Goal: Task Accomplishment & Management: Manage account settings

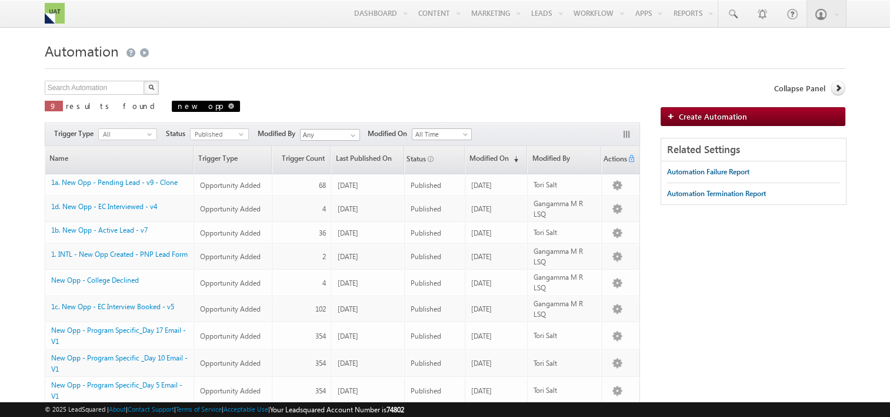
click at [228, 107] on span at bounding box center [231, 106] width 6 height 6
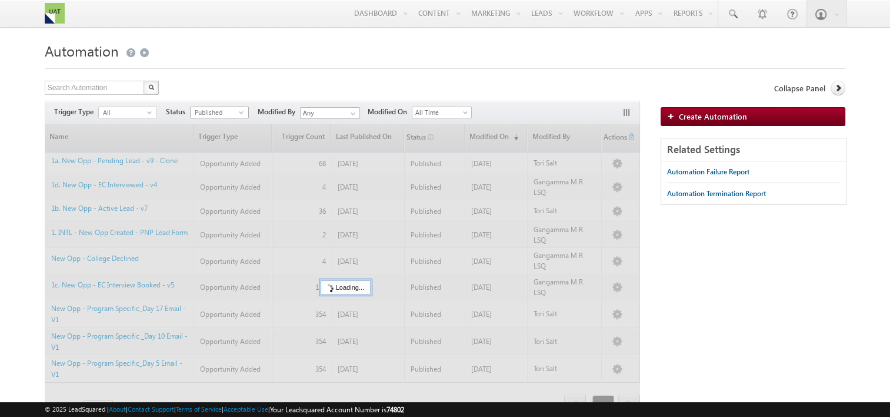
click at [232, 115] on span "Published" at bounding box center [215, 112] width 48 height 11
click at [203, 140] on div at bounding box center [343, 285] width 596 height 323
click at [245, 111] on span "select" at bounding box center [243, 111] width 9 height 5
click at [259, 79] on form "Automation Create Automation Search Automation X 9 results found Actions Select…" at bounding box center [446, 263] width 802 height 450
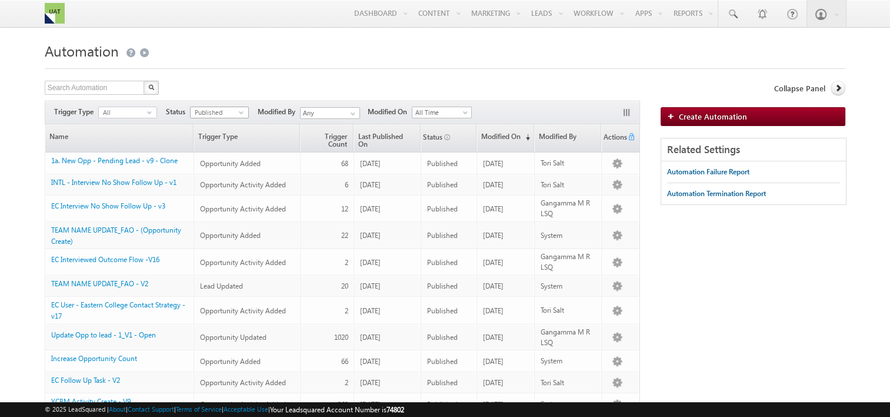
click at [222, 118] on div "Published select" at bounding box center [219, 113] width 59 height 12
click at [222, 137] on li "Draft" at bounding box center [220, 137] width 58 height 12
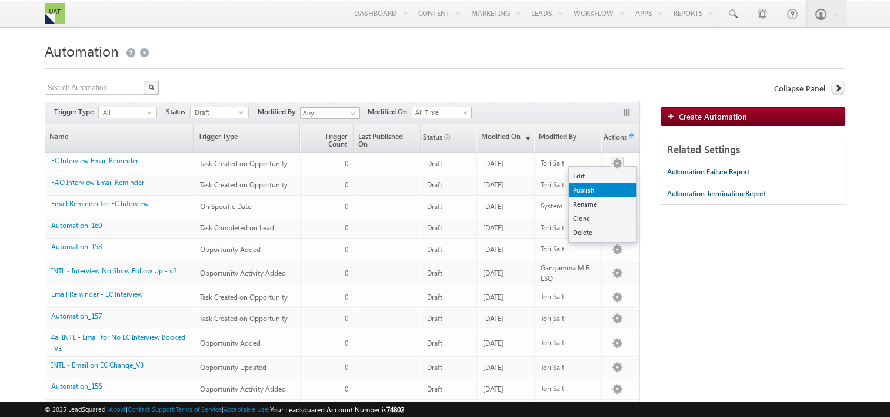
click at [589, 191] on link "Publish" at bounding box center [603, 190] width 68 height 14
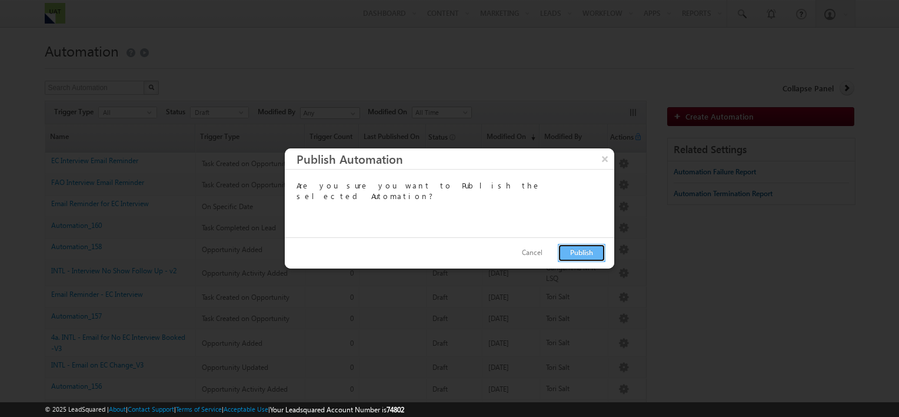
click at [566, 247] on button "Publish" at bounding box center [582, 253] width 48 height 18
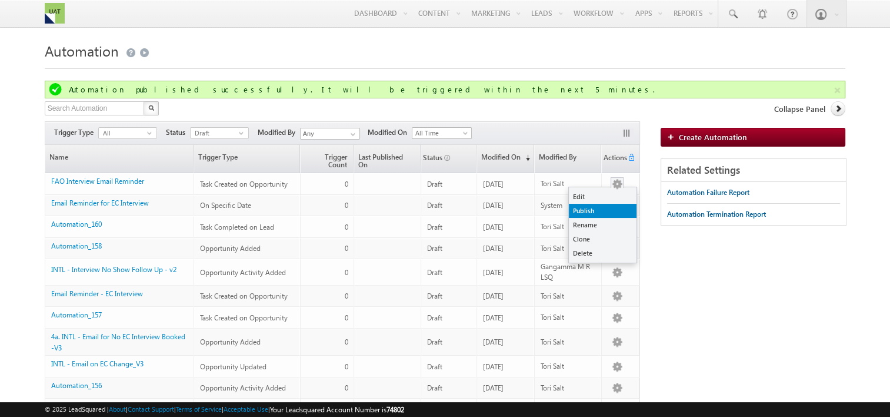
click at [591, 207] on link "Publish" at bounding box center [603, 211] width 68 height 14
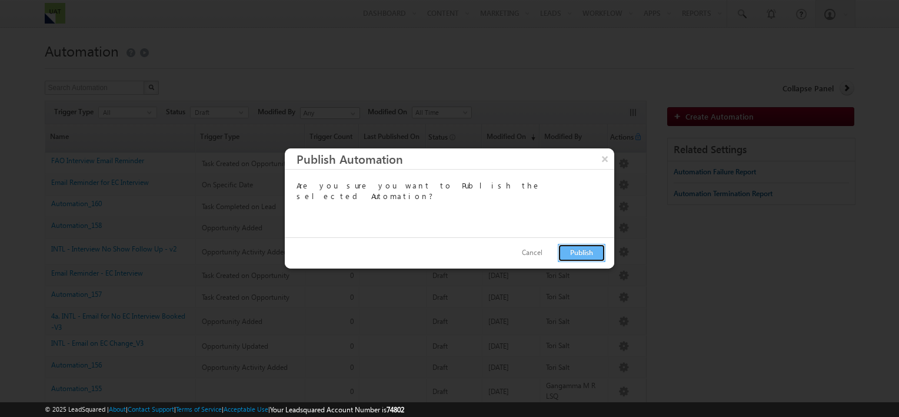
click at [580, 249] on button "Publish" at bounding box center [582, 253] width 48 height 18
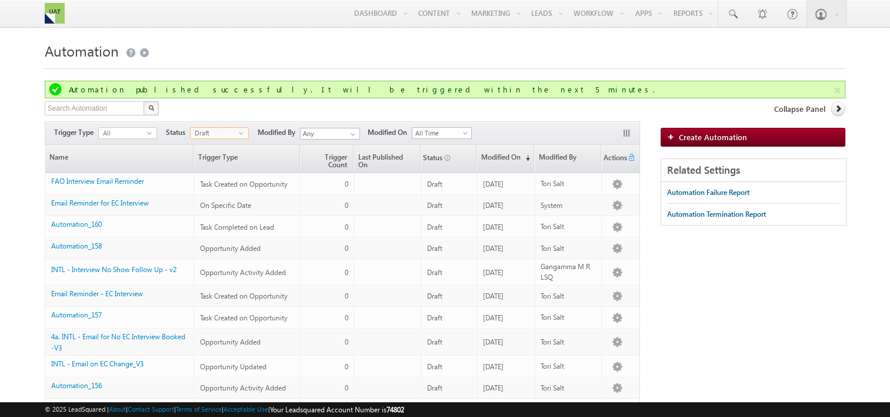
click at [210, 136] on span "Draft" at bounding box center [215, 133] width 48 height 11
click at [206, 168] on li "Published" at bounding box center [220, 169] width 58 height 12
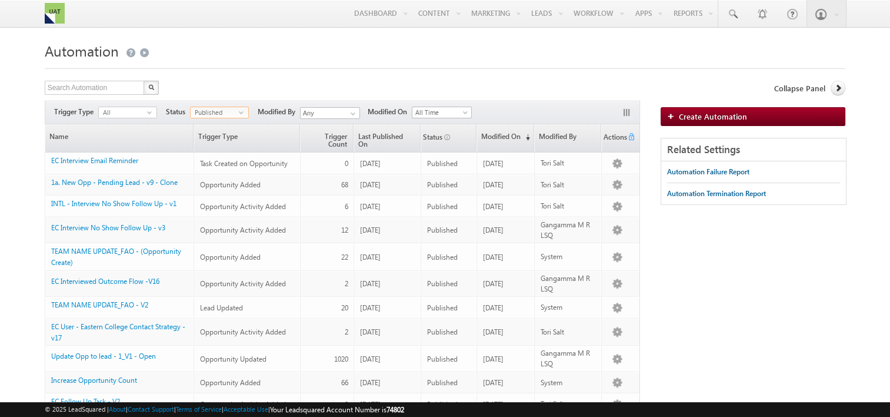
click at [224, 109] on span "Published" at bounding box center [215, 112] width 48 height 11
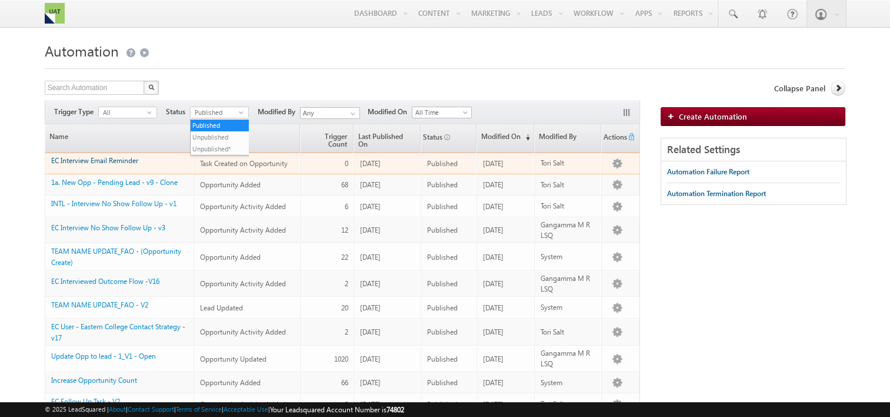
click at [127, 159] on link "EC Interview Email Reminder" at bounding box center [94, 160] width 87 height 9
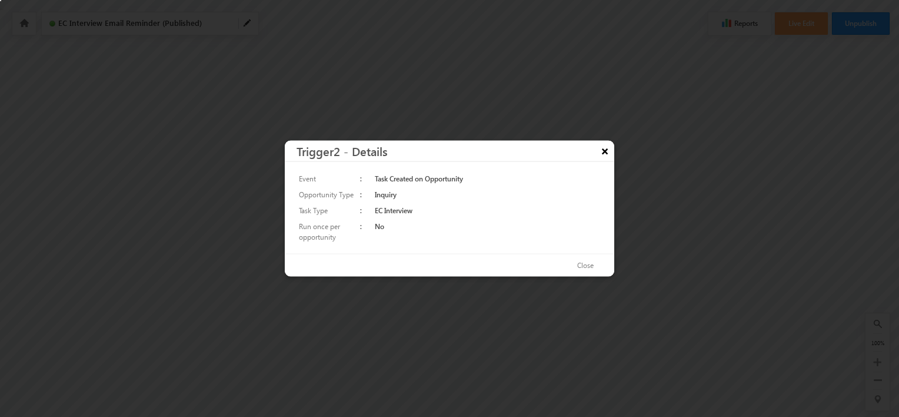
click at [603, 154] on button "×" at bounding box center [605, 151] width 19 height 21
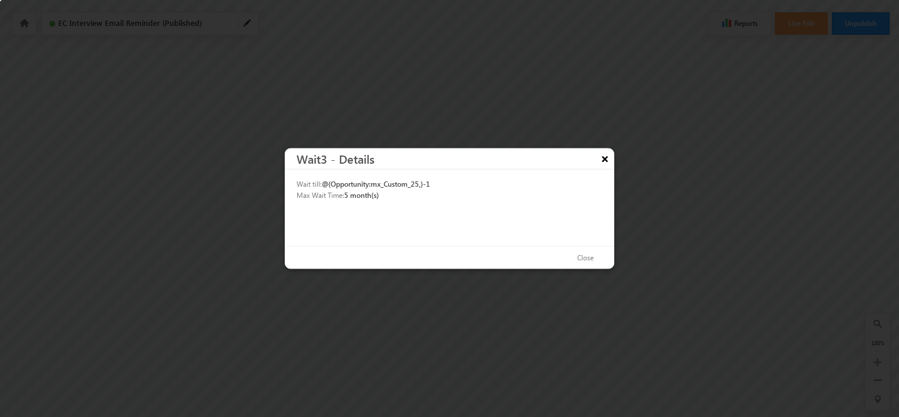
click at [609, 158] on button "×" at bounding box center [605, 158] width 19 height 21
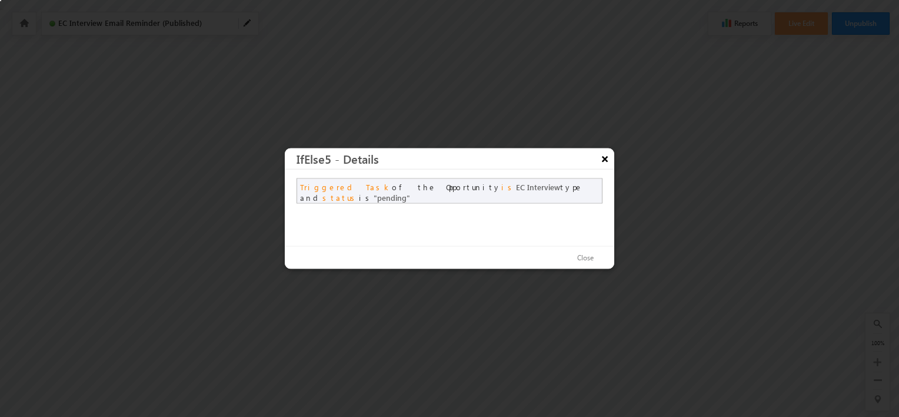
click at [604, 160] on button "×" at bounding box center [605, 158] width 19 height 21
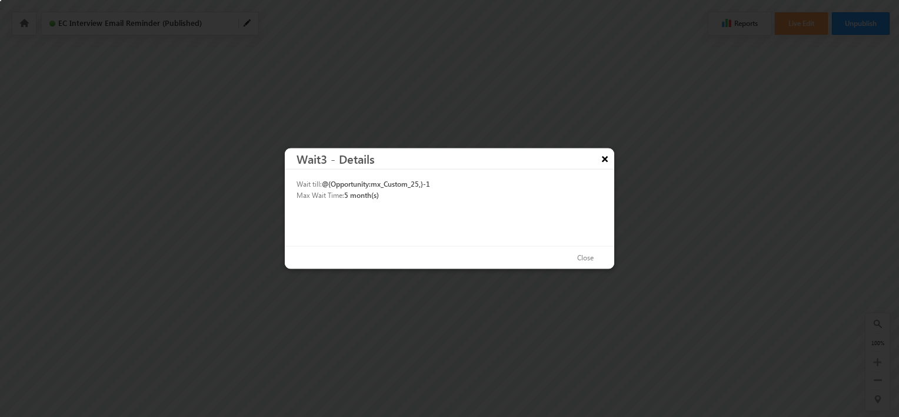
click at [610, 159] on button "×" at bounding box center [605, 158] width 19 height 21
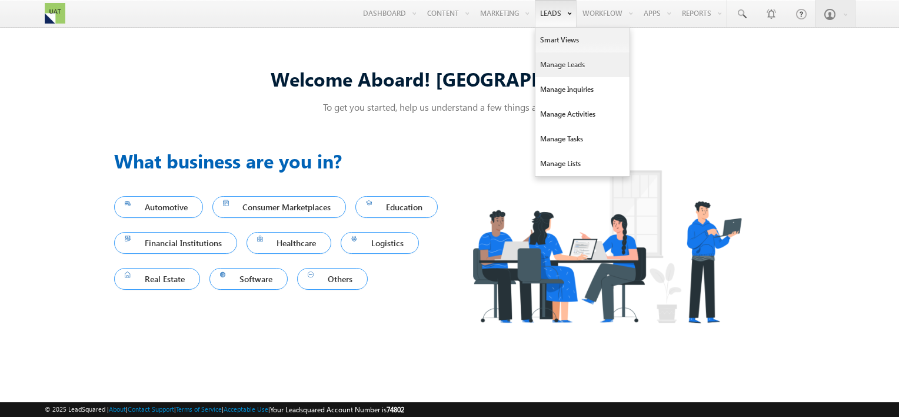
click at [549, 61] on link "Manage Leads" at bounding box center [583, 64] width 94 height 25
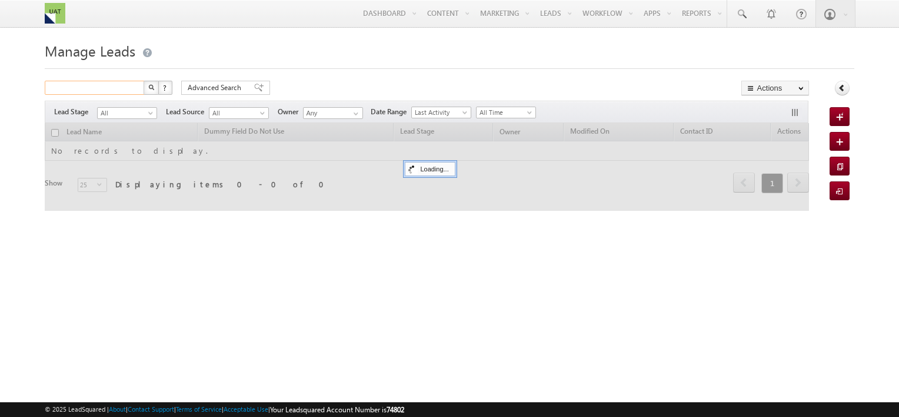
click at [95, 88] on input "text" at bounding box center [95, 88] width 101 height 14
paste input "[EMAIL_ADDRESS][DOMAIN_NAME]"
type input "[EMAIL_ADDRESS][DOMAIN_NAME]"
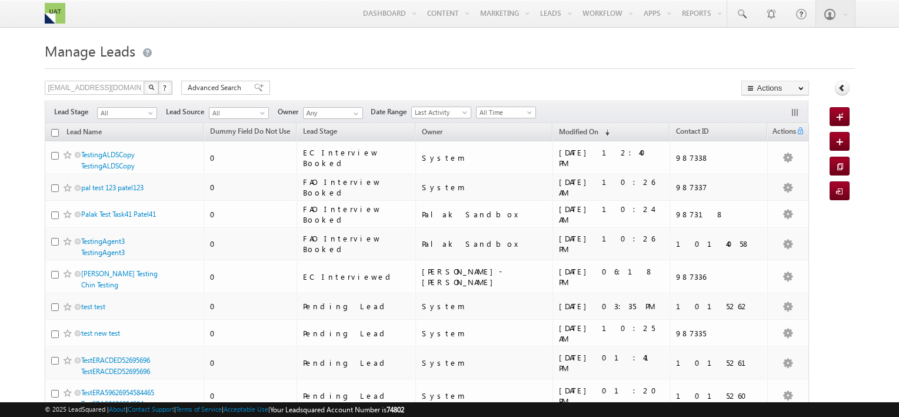
click at [144, 89] on button "button" at bounding box center [151, 88] width 15 height 14
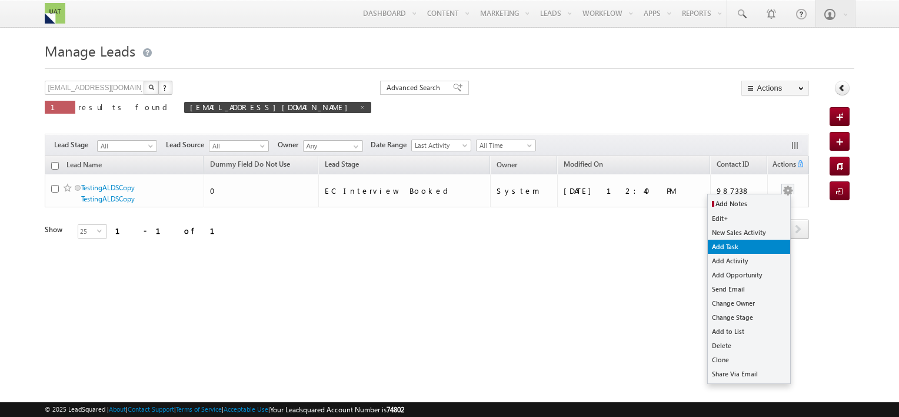
click at [733, 247] on link "Add Task" at bounding box center [749, 247] width 82 height 14
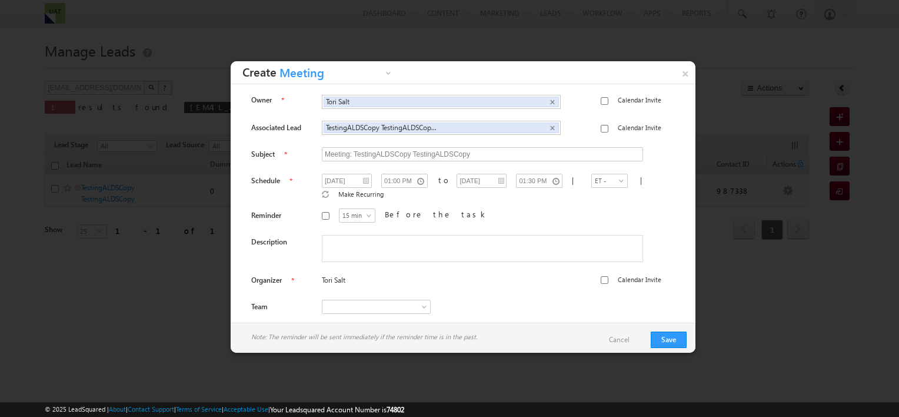
click at [350, 73] on span "Meeting" at bounding box center [330, 76] width 106 height 18
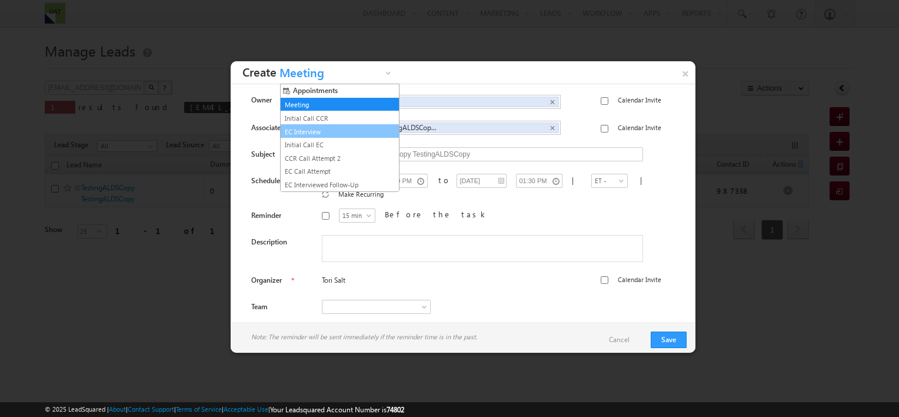
click at [327, 132] on link "EC Interview" at bounding box center [335, 132] width 107 height 11
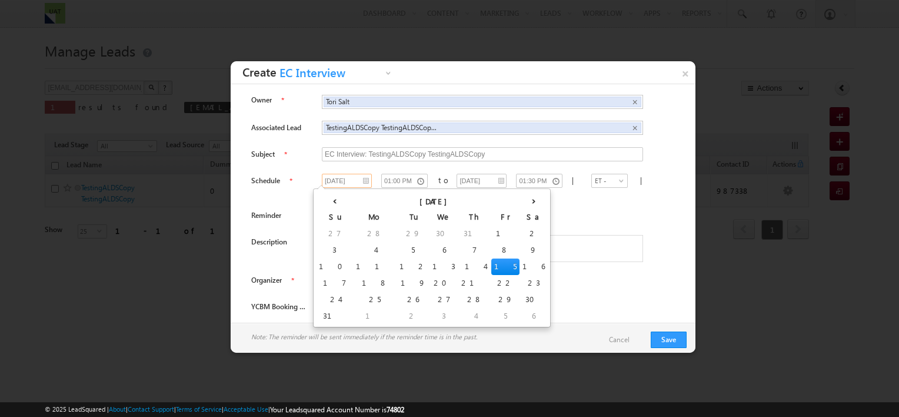
click at [356, 179] on input "[DATE]" at bounding box center [347, 181] width 50 height 14
click at [353, 284] on td "18" at bounding box center [375, 283] width 44 height 16
type input "[DATE]"
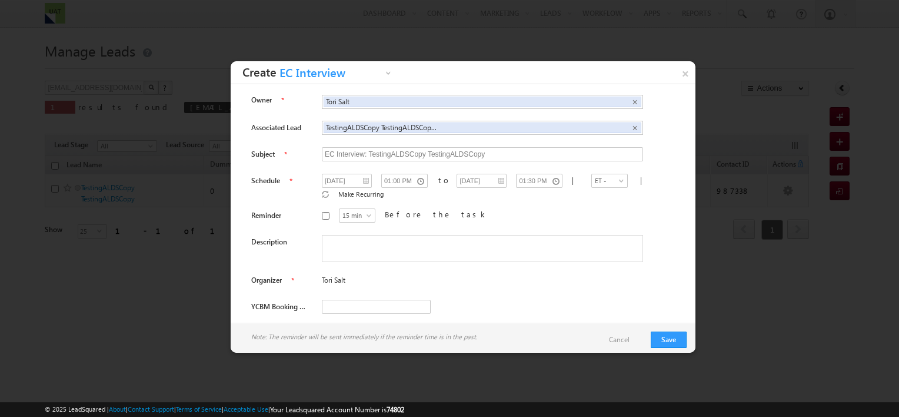
click at [541, 208] on div "15 min 30 min 45 min 1 hr 15 min Before the task" at bounding box center [492, 217] width 340 height 18
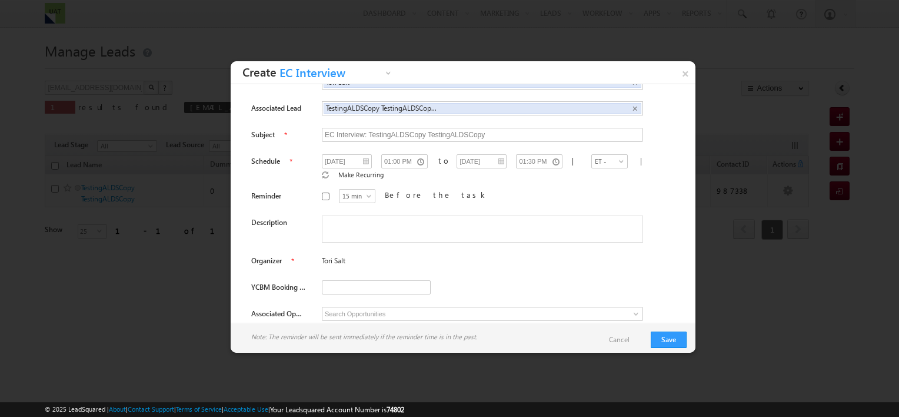
scroll to position [31, 0]
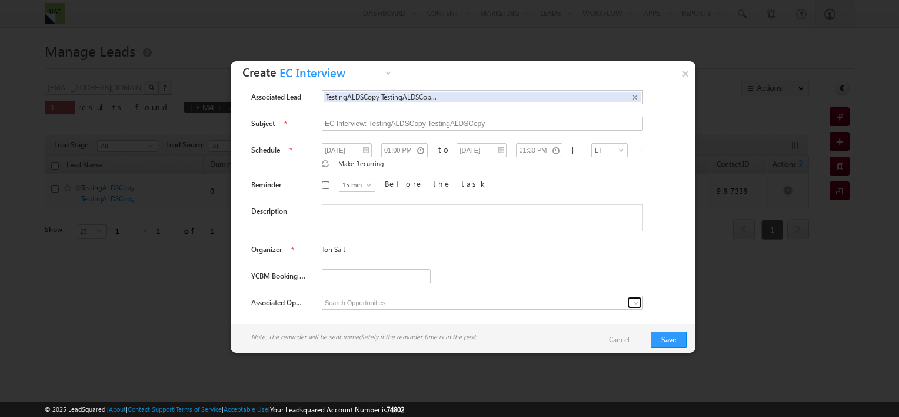
click at [631, 298] on span at bounding box center [635, 302] width 9 height 9
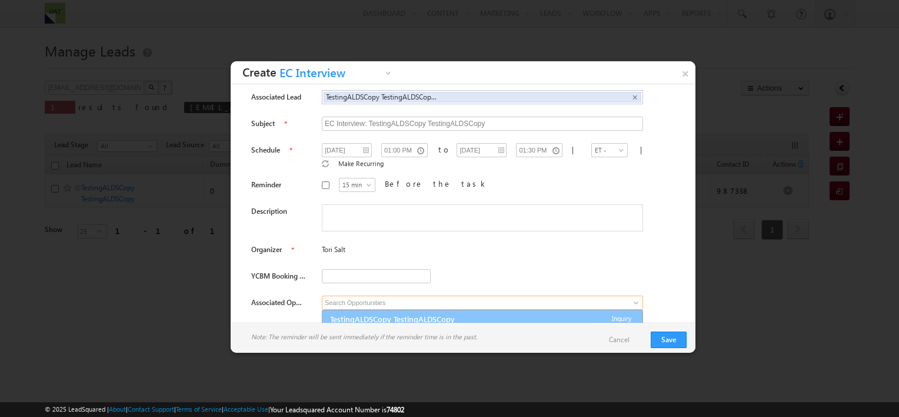
click at [368, 313] on link "TestingALDSCopy TestingALDSCopy" at bounding box center [432, 319] width 205 height 13
type input "TestingALDSCopy TestingALDSCopy"
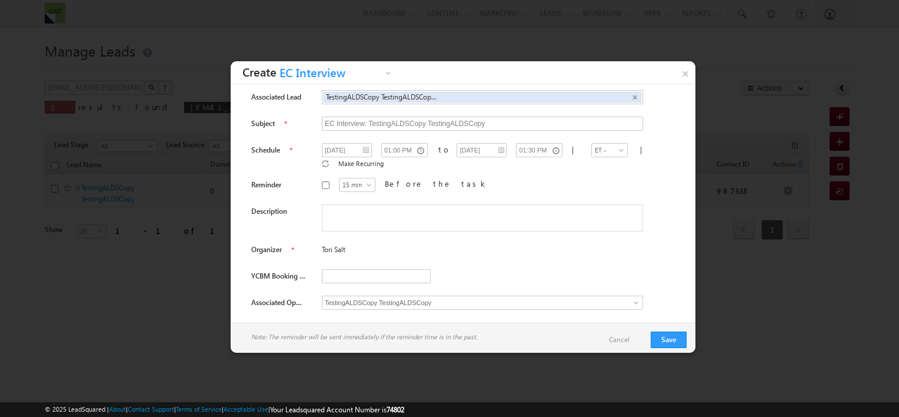
click at [562, 260] on div "Owner Tori Salt Tori Salt × Associated Lead TestingALDSCopy TestingALDSCopy Tes…" at bounding box center [463, 187] width 447 height 251
click at [664, 334] on button "Save" at bounding box center [669, 339] width 36 height 16
